Goal: Information Seeking & Learning: Learn about a topic

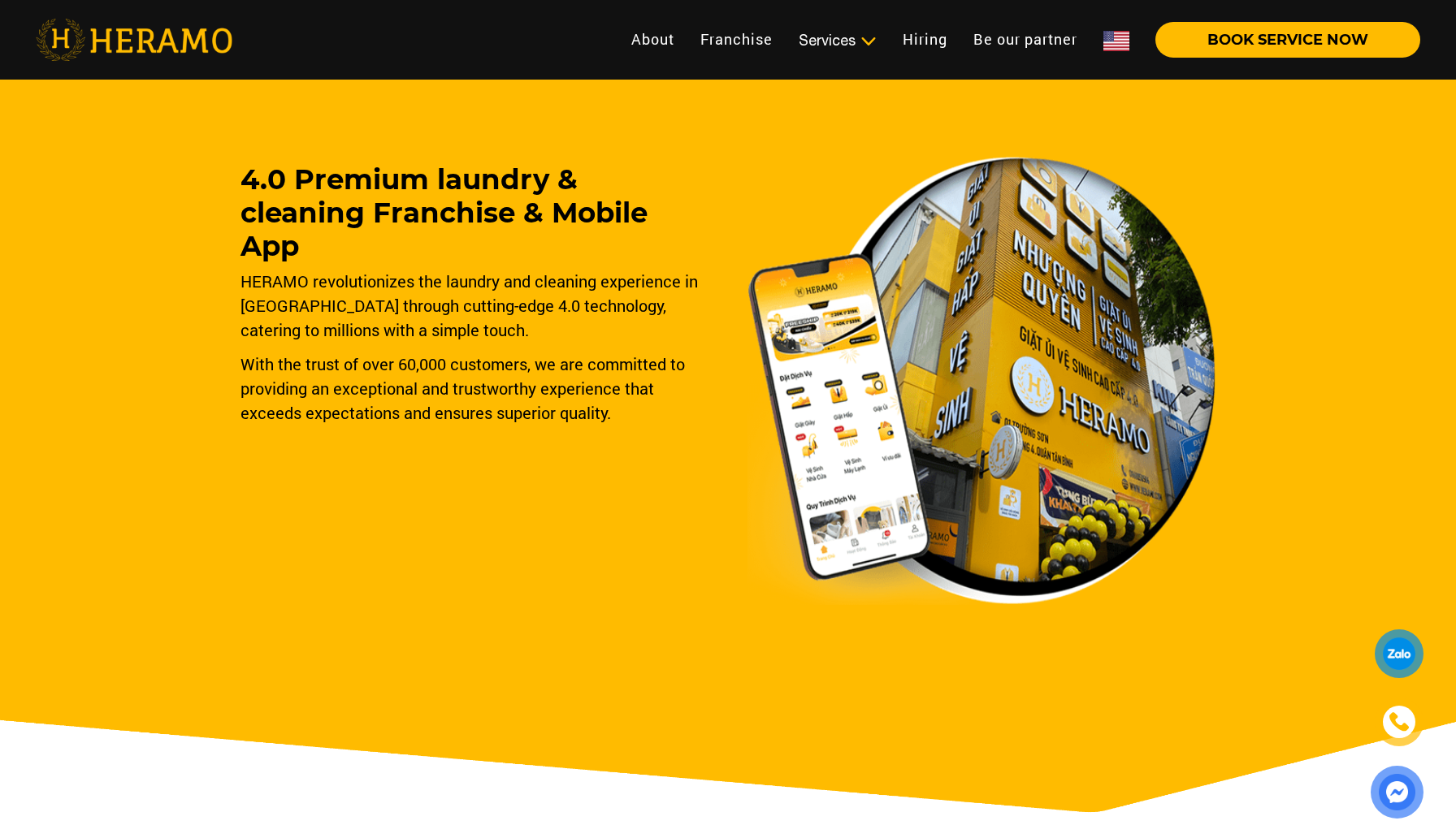
click at [1119, 43] on img at bounding box center [1115, 41] width 26 height 20
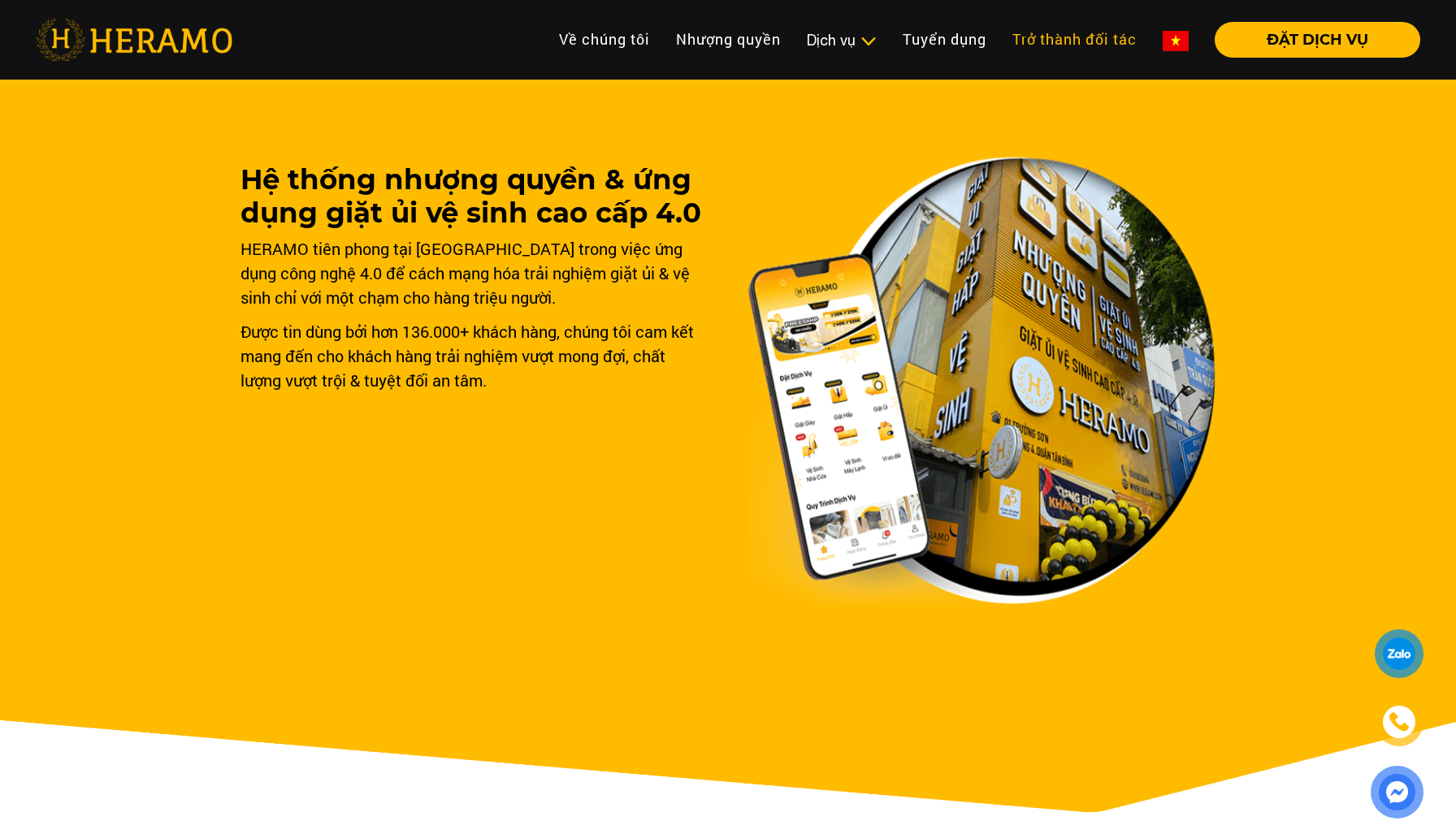
click at [1119, 43] on link "Trở thành đối tác" at bounding box center [1074, 39] width 150 height 35
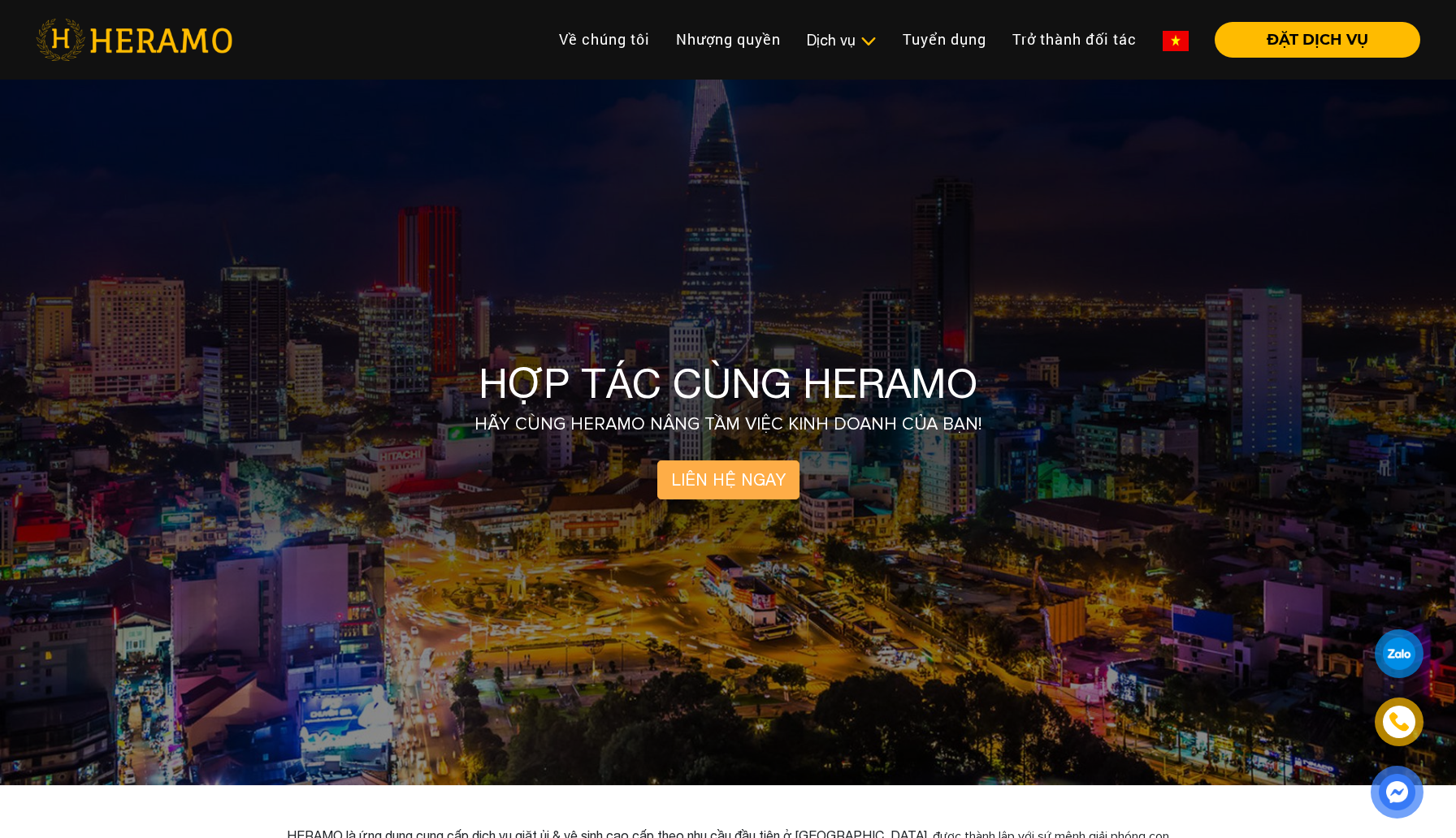
click at [1174, 38] on img at bounding box center [1175, 41] width 26 height 20
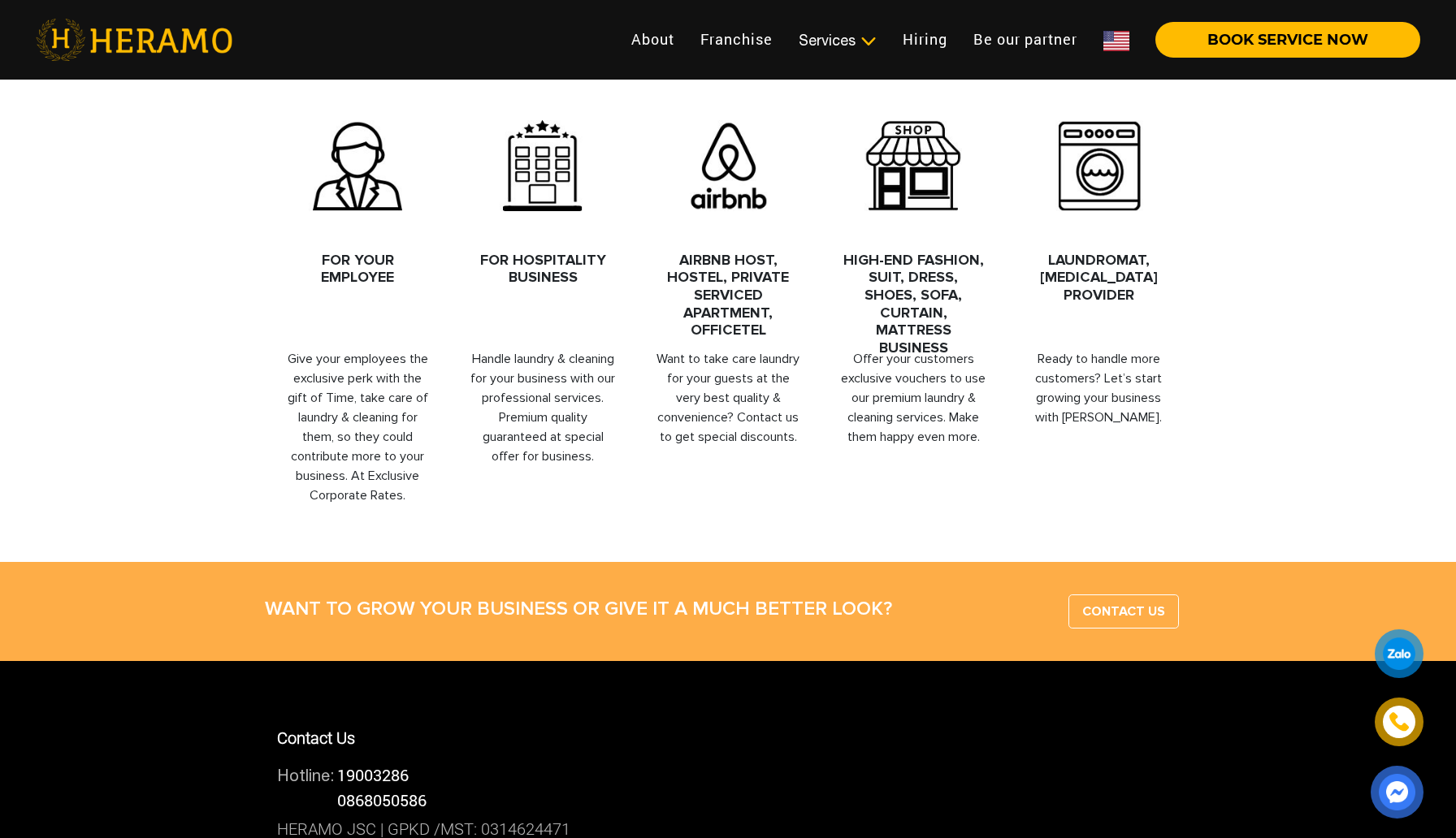
scroll to position [934, 0]
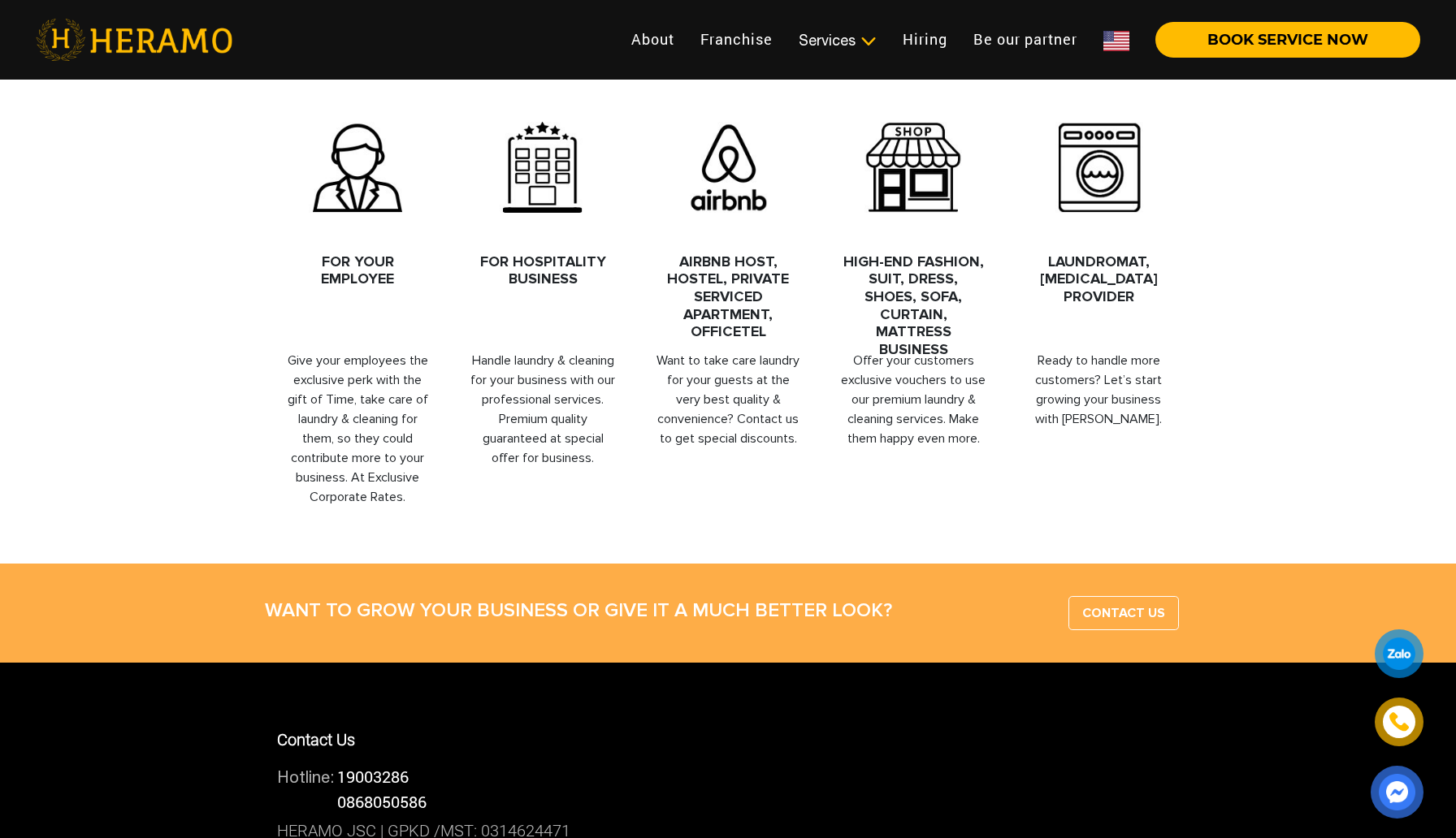
click at [660, 44] on link "About" at bounding box center [653, 39] width 69 height 35
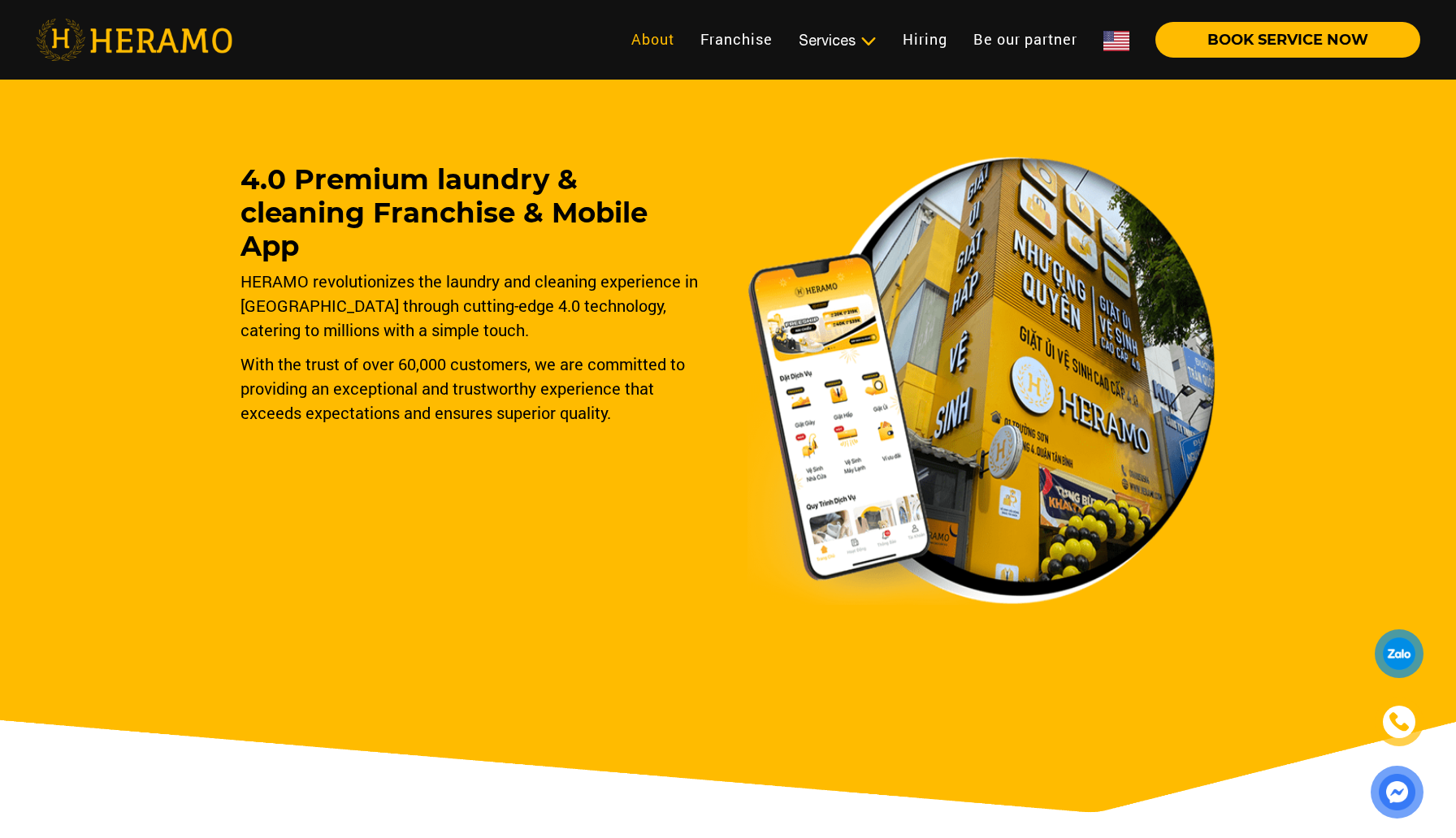
click at [656, 39] on link "About" at bounding box center [653, 39] width 69 height 35
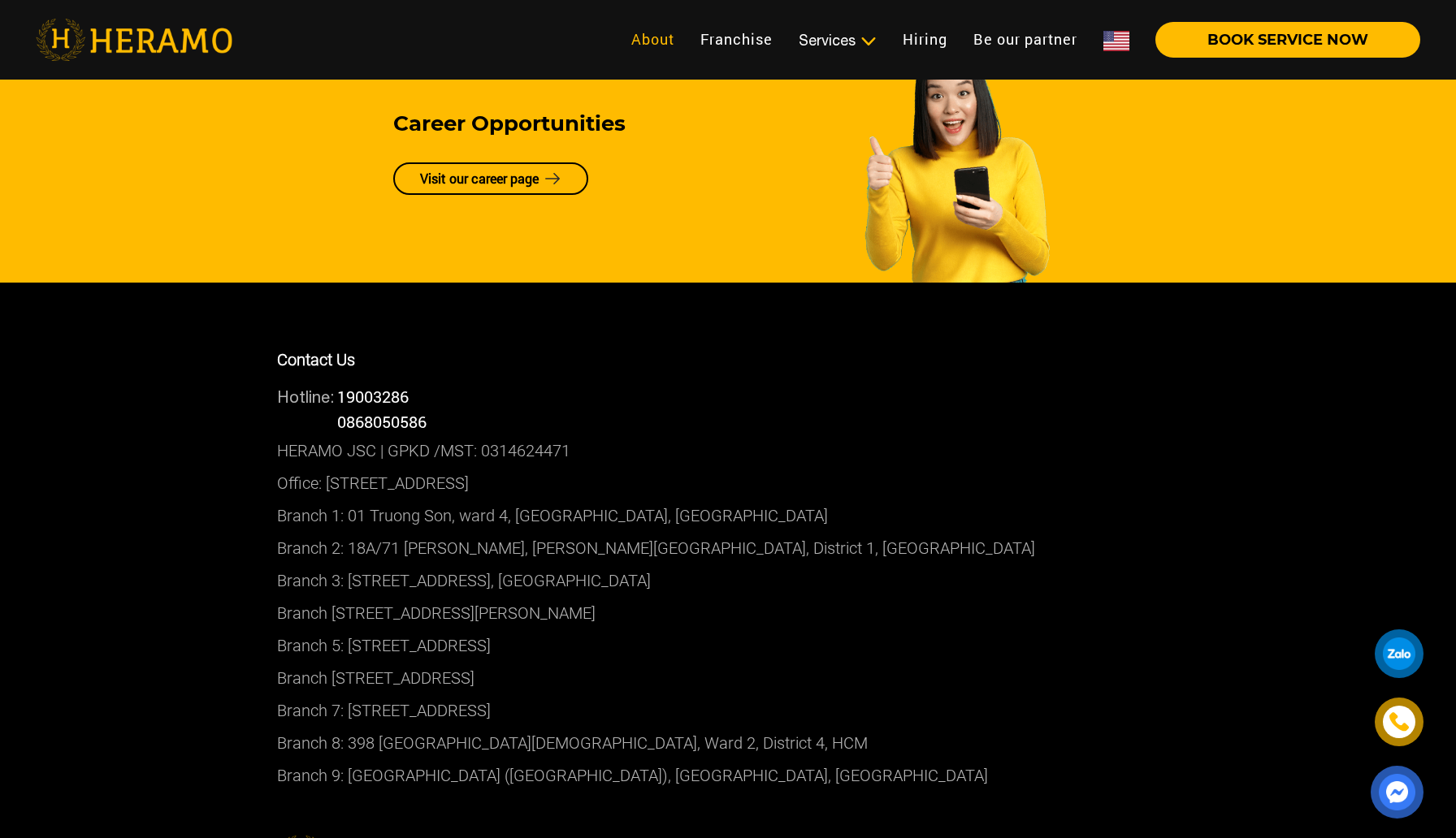
scroll to position [3844, 0]
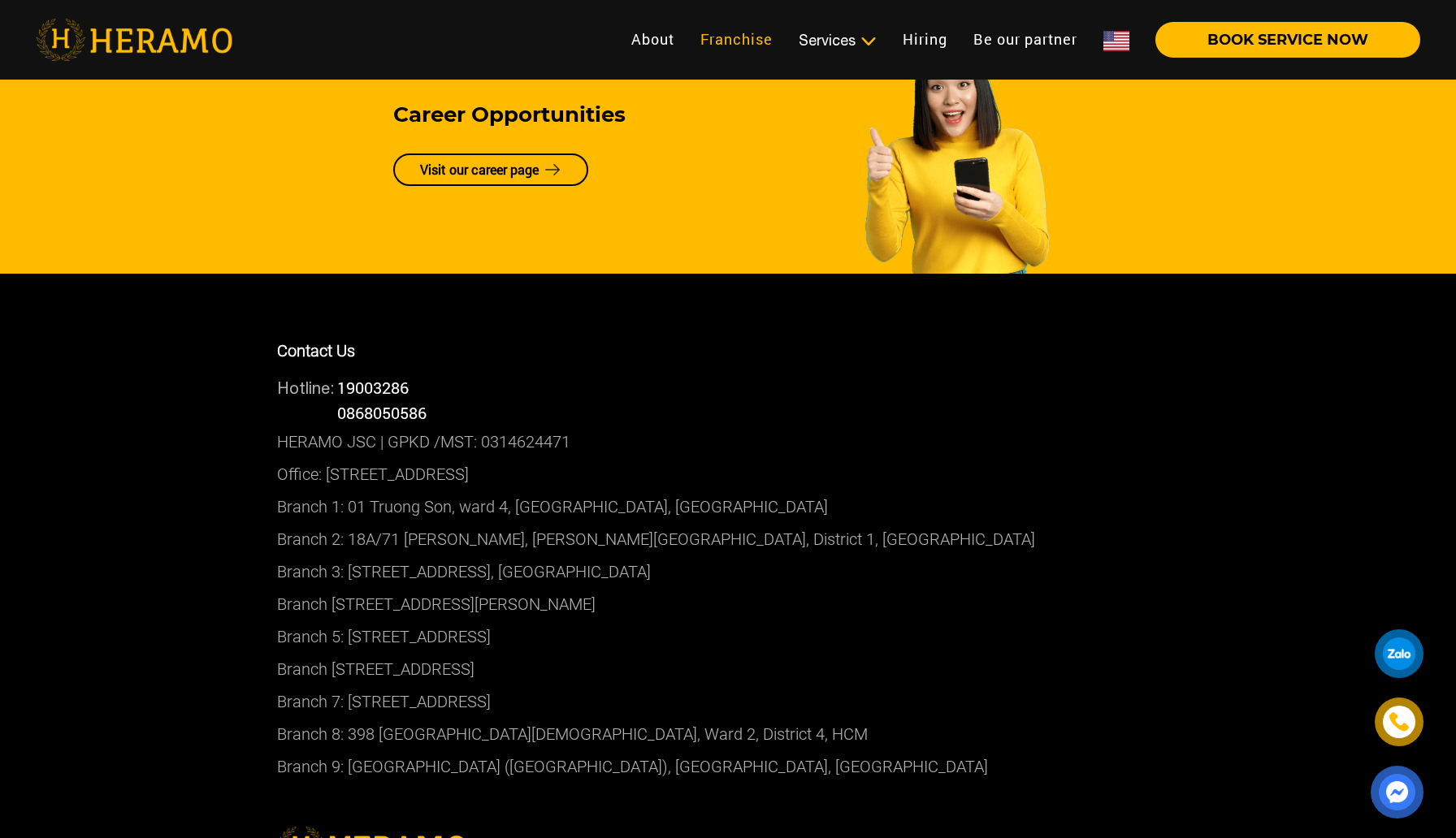
click at [740, 44] on link "Franchise" at bounding box center [736, 39] width 99 height 35
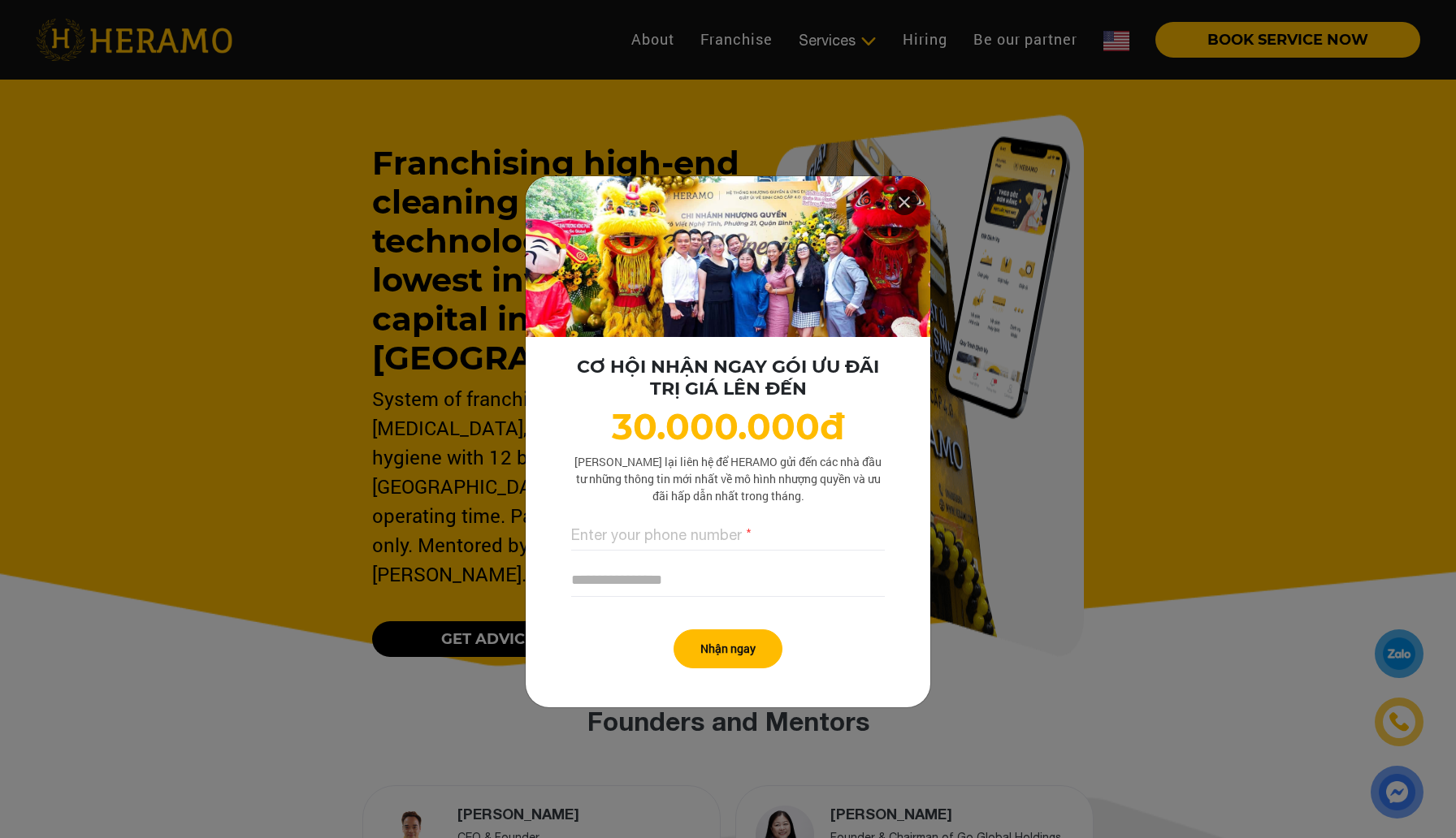
click at [905, 210] on icon at bounding box center [904, 202] width 20 height 29
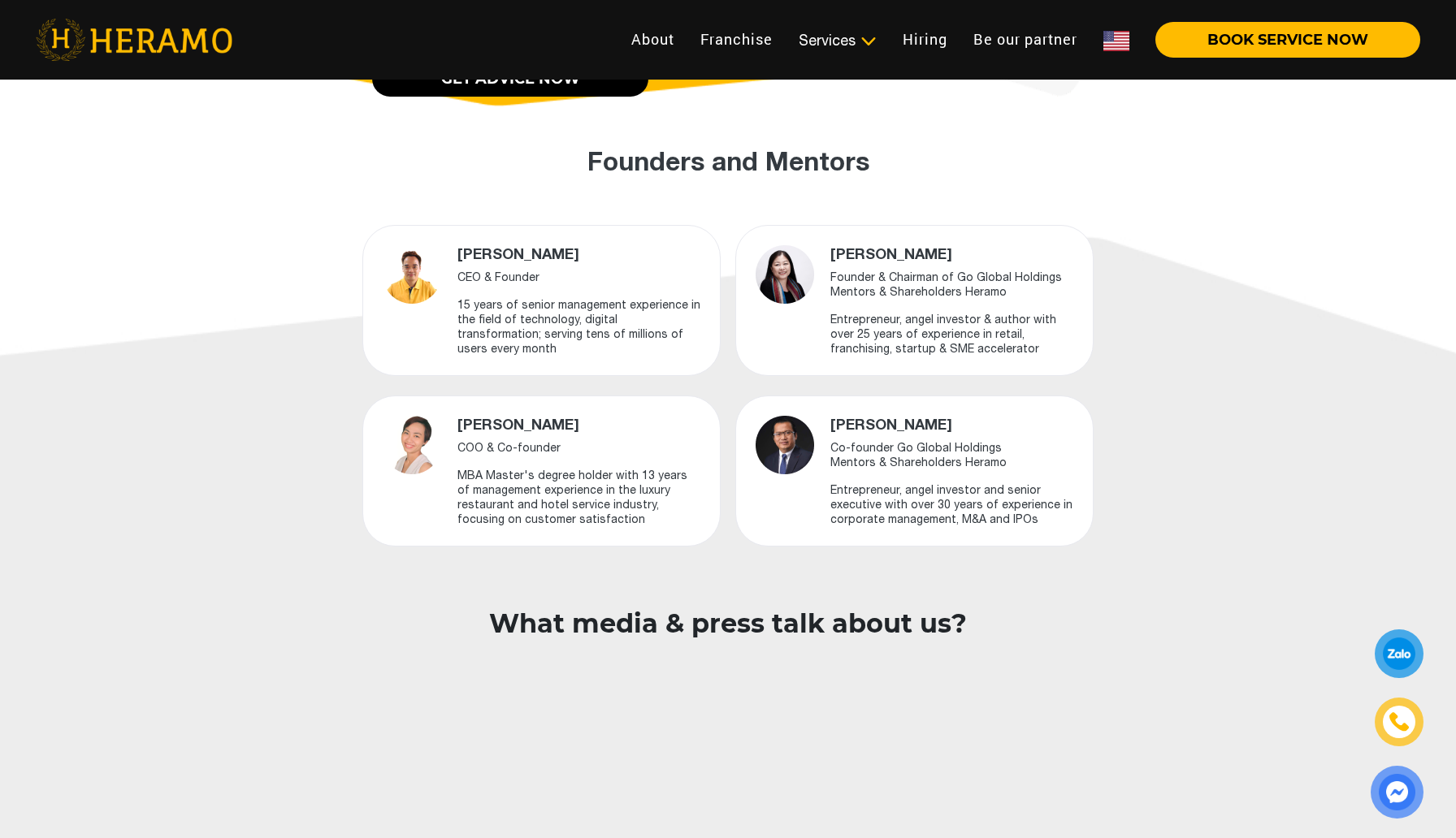
scroll to position [522, 0]
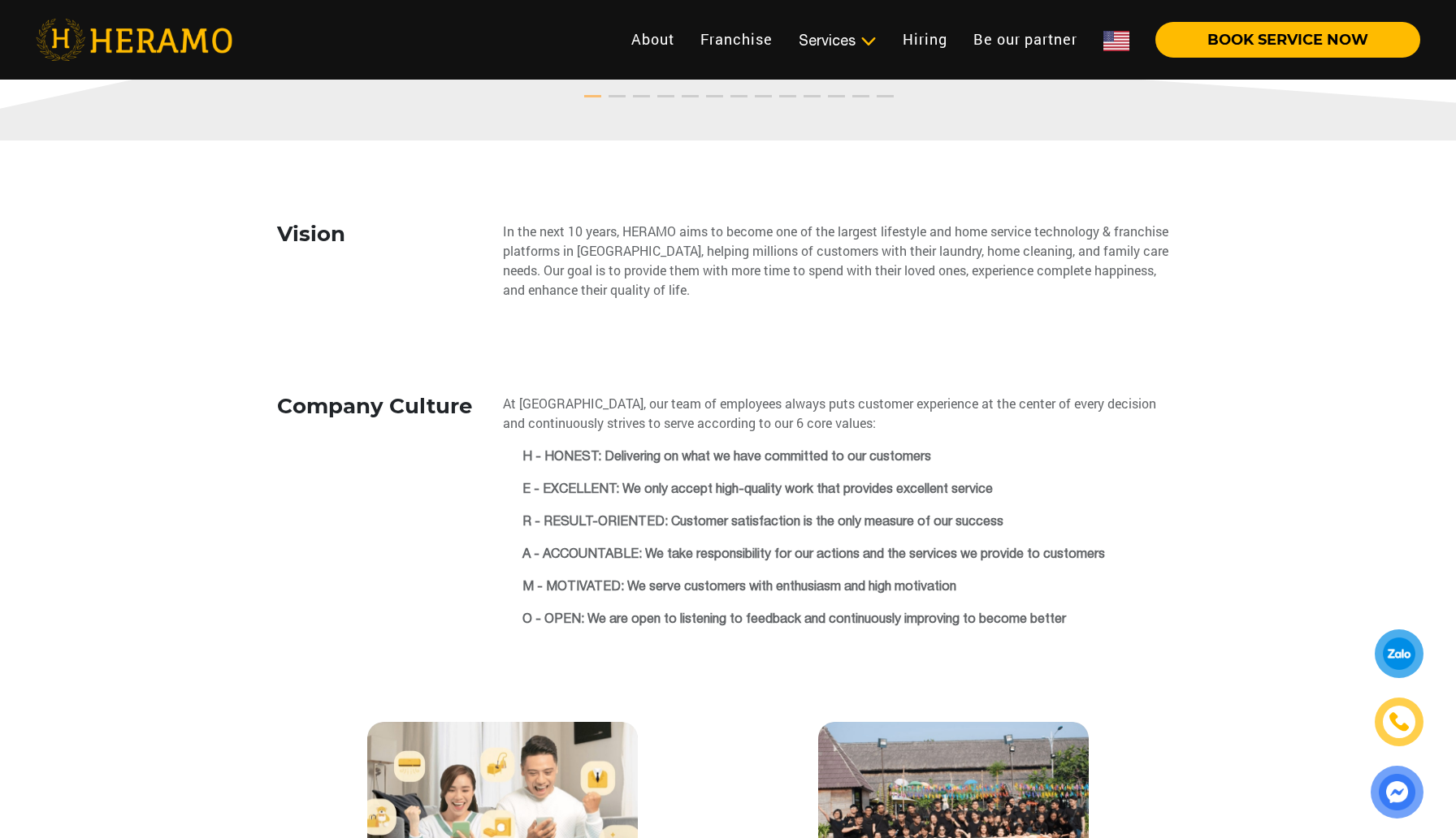
scroll to position [2907, 0]
